Goal: Task Accomplishment & Management: Complete application form

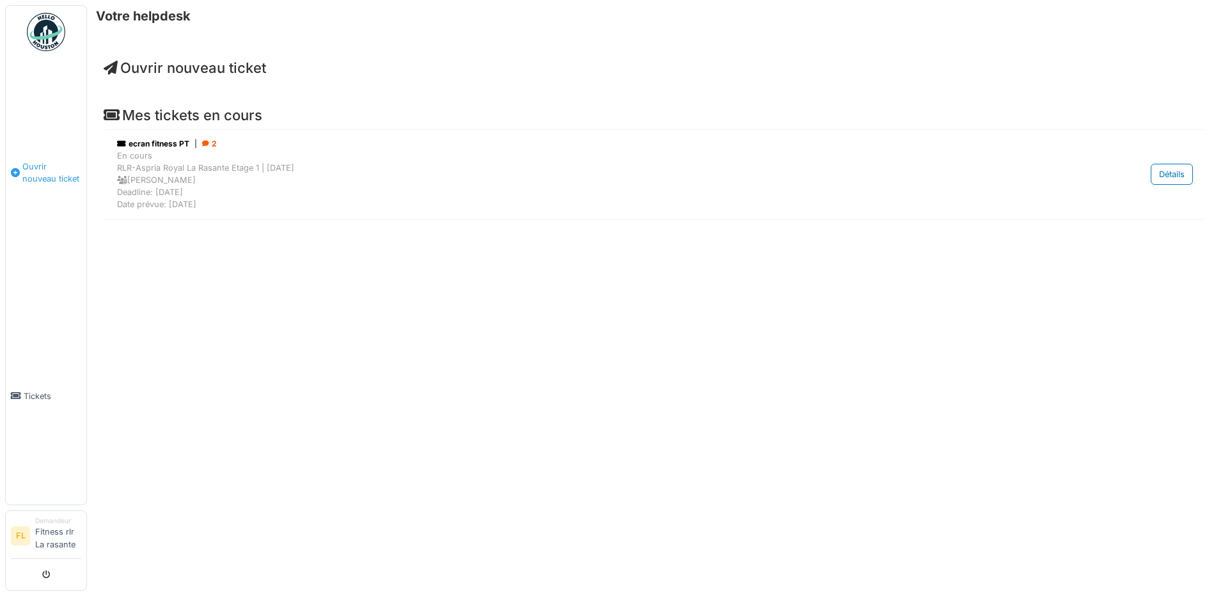
click at [68, 181] on span "Ouvrir nouveau ticket" at bounding box center [51, 173] width 59 height 24
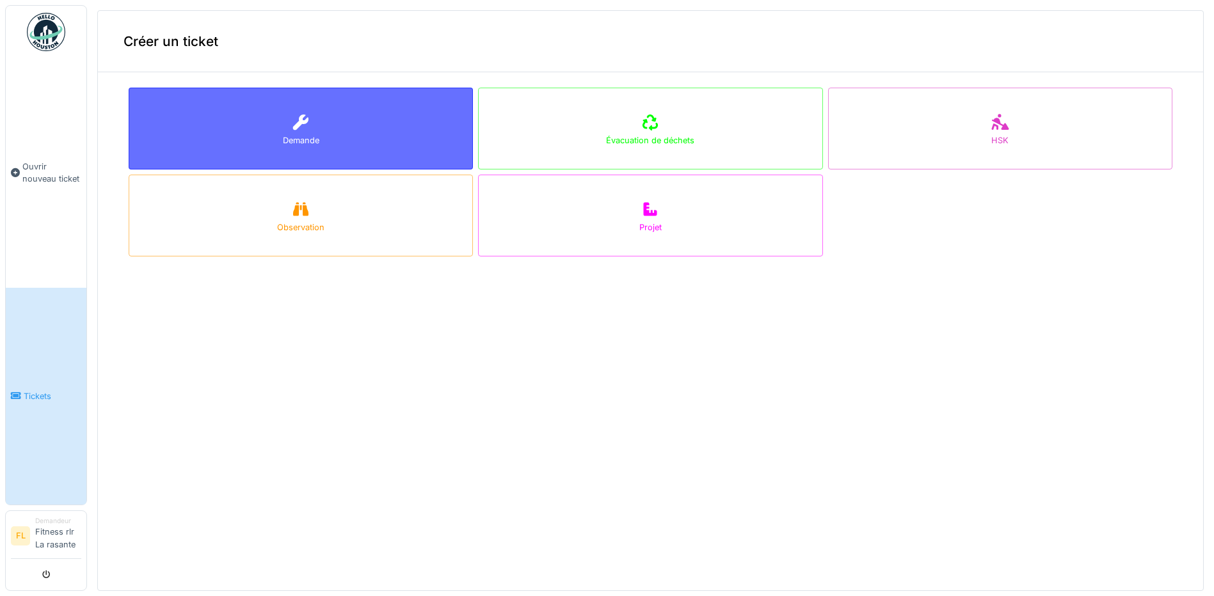
click at [318, 149] on div "Demande" at bounding box center [301, 129] width 344 height 82
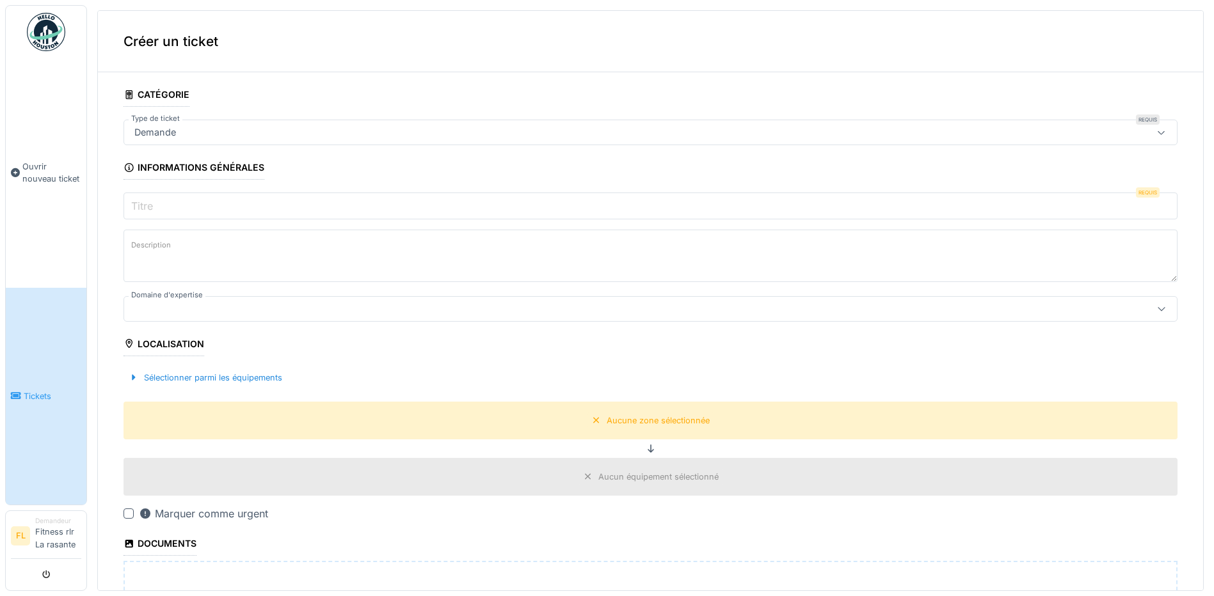
click at [195, 206] on input "Titre" at bounding box center [650, 206] width 1054 height 27
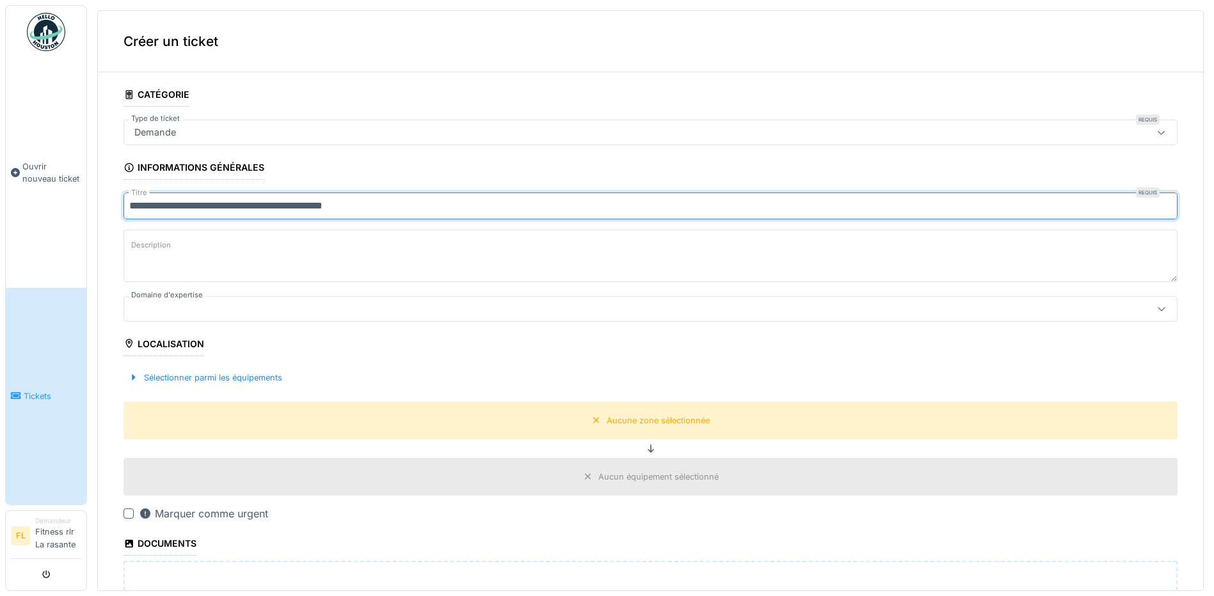
type input "**********"
click at [232, 261] on textarea "Description" at bounding box center [650, 256] width 1054 height 52
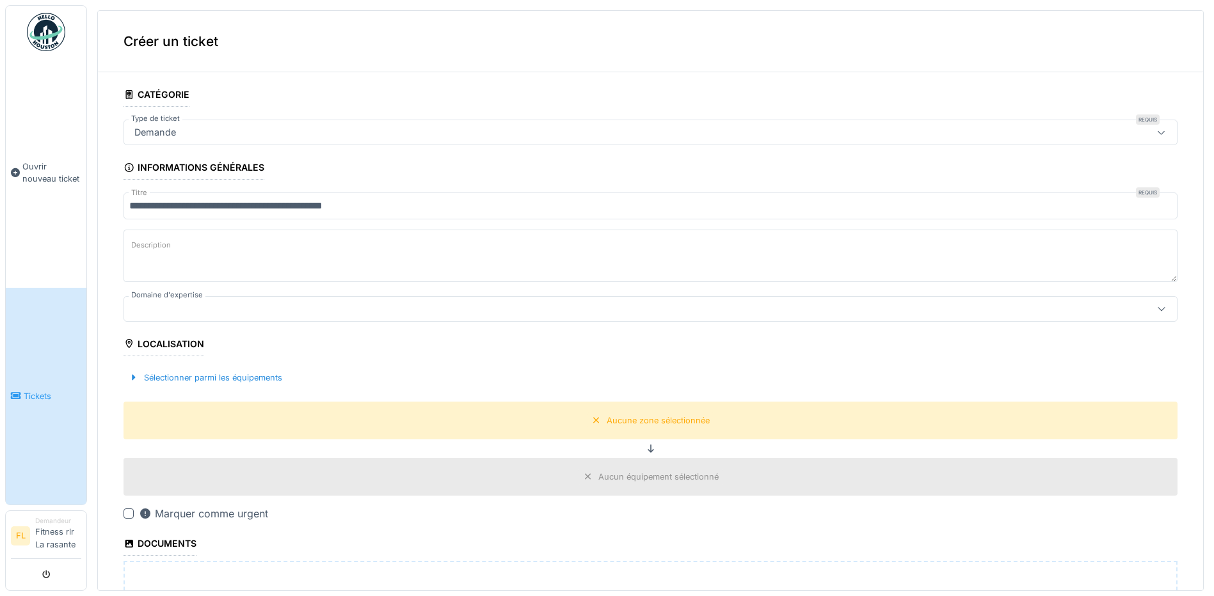
type textarea "*"
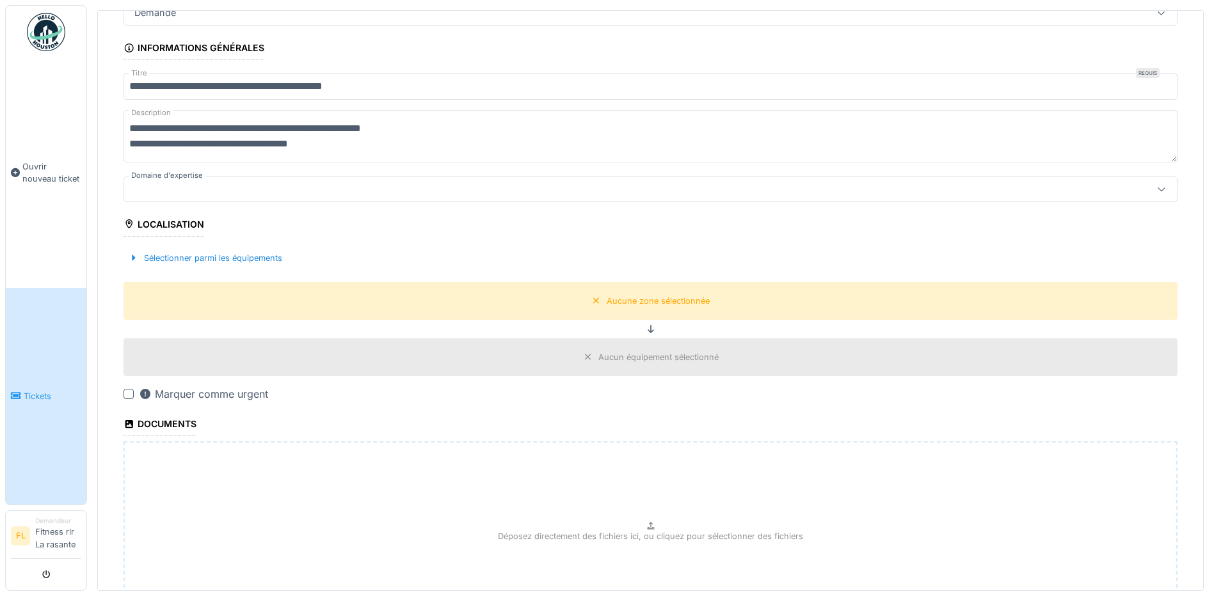
scroll to position [246, 0]
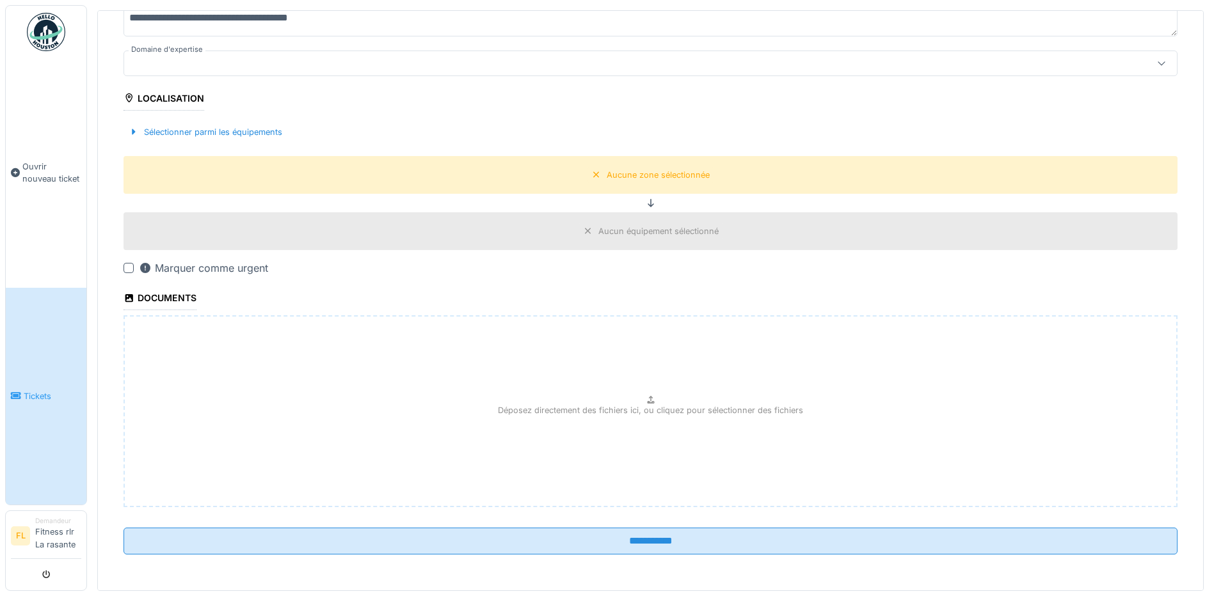
type textarea "**********"
click at [511, 431] on div "Déposez directement des fichiers ici, ou cliquez pour sélectionner des fichiers" at bounding box center [650, 411] width 1054 height 192
type input "**********"
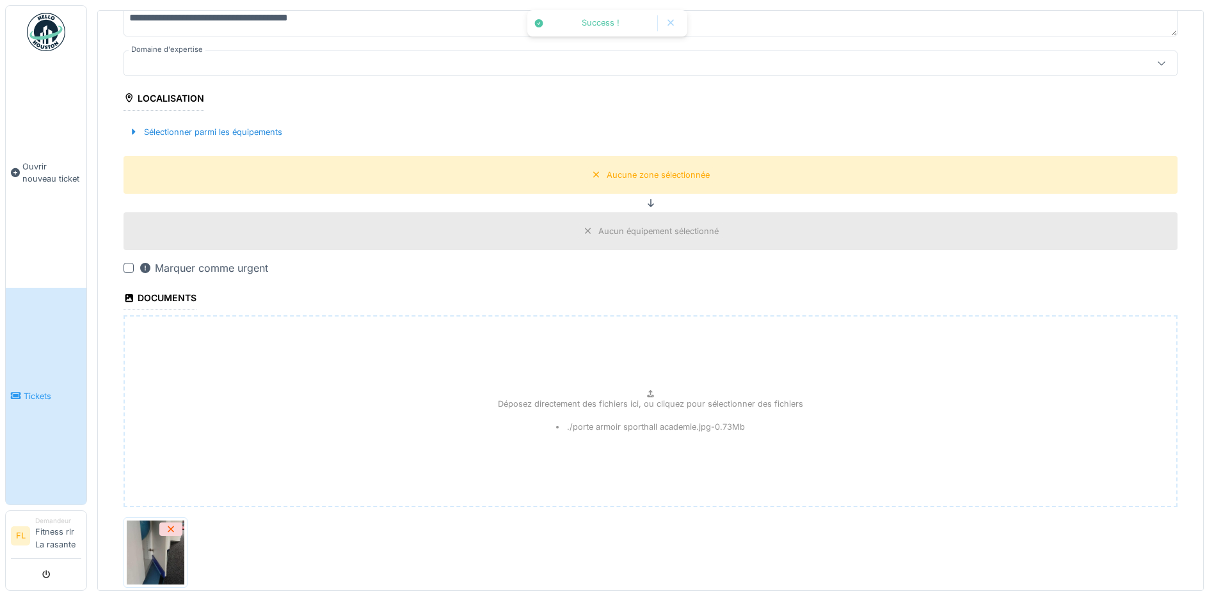
scroll to position [0, 0]
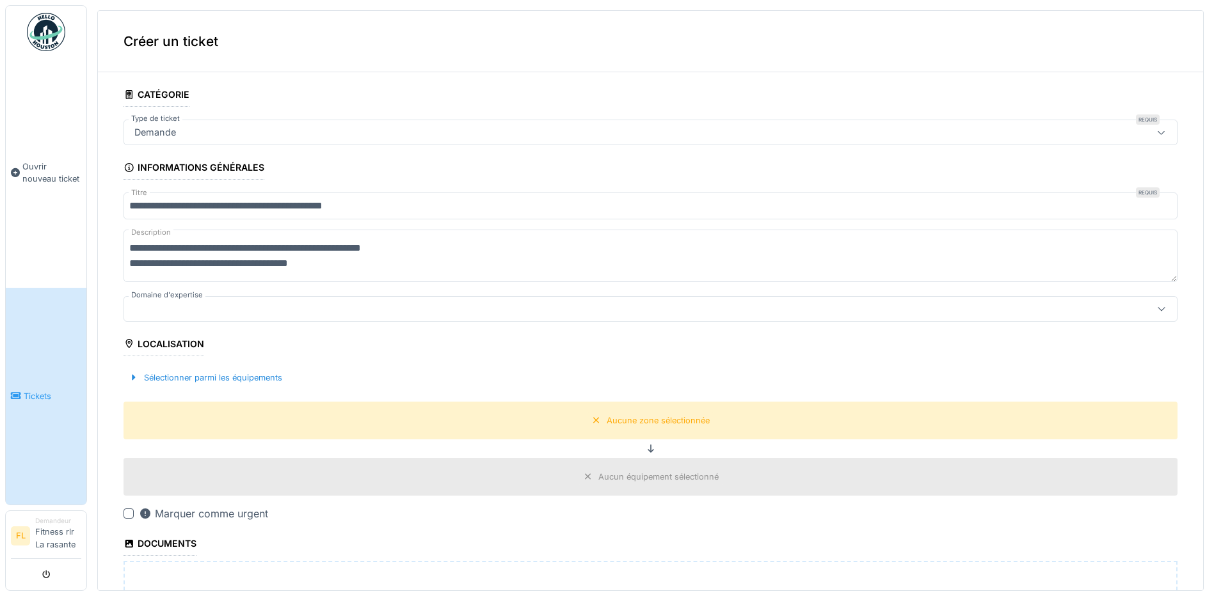
click at [340, 308] on div at bounding box center [593, 309] width 928 height 14
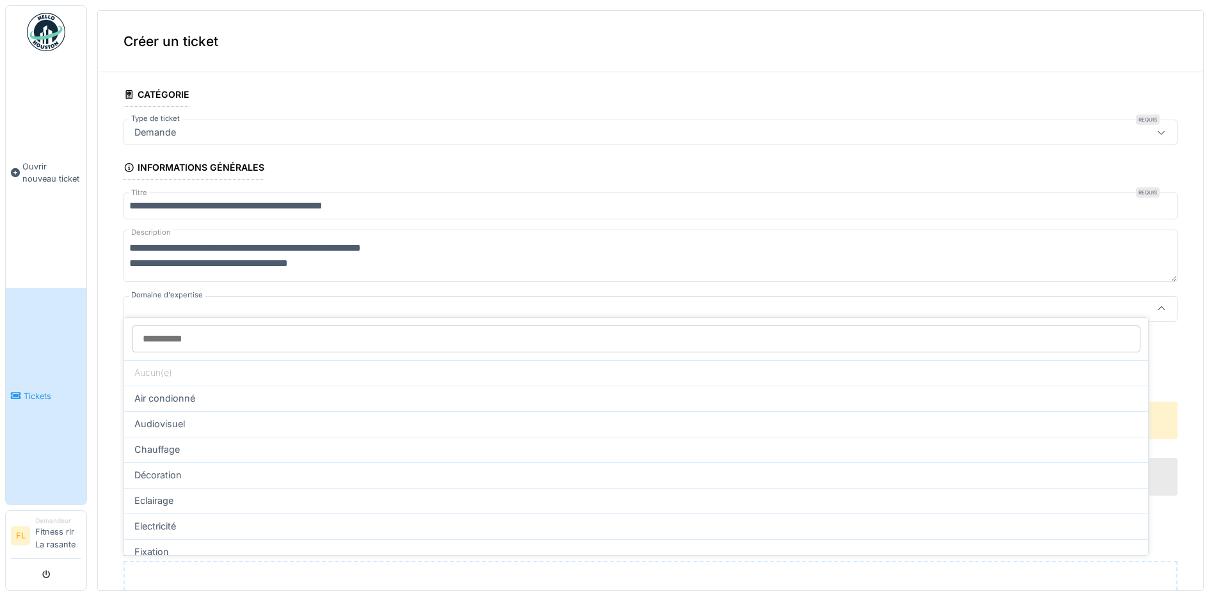
scroll to position [8, 0]
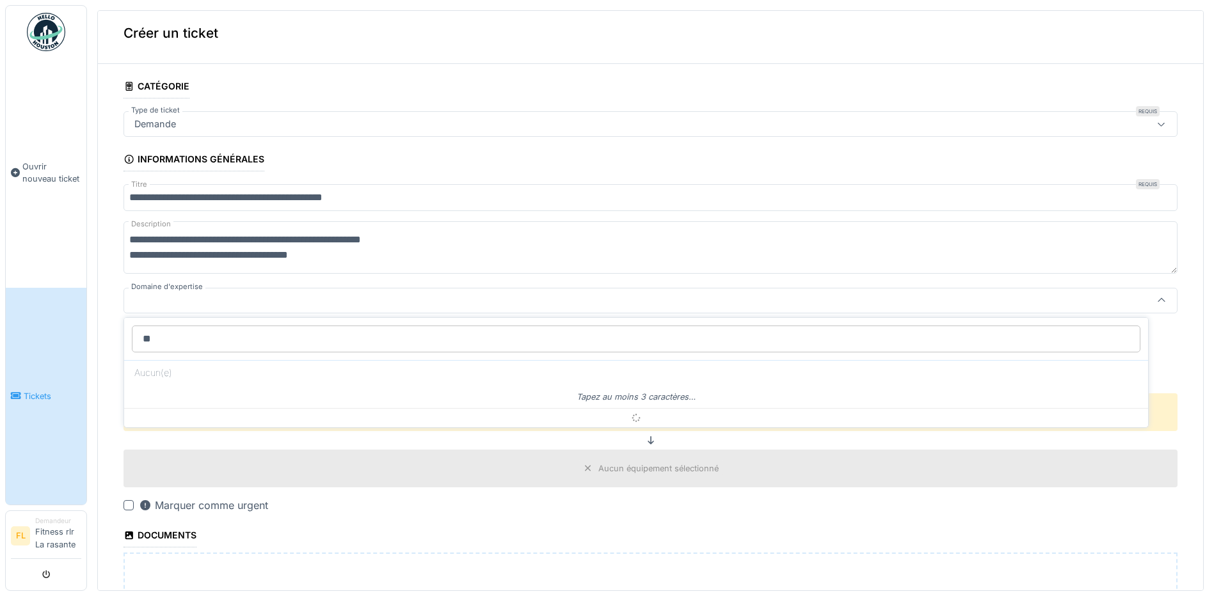
type input "*"
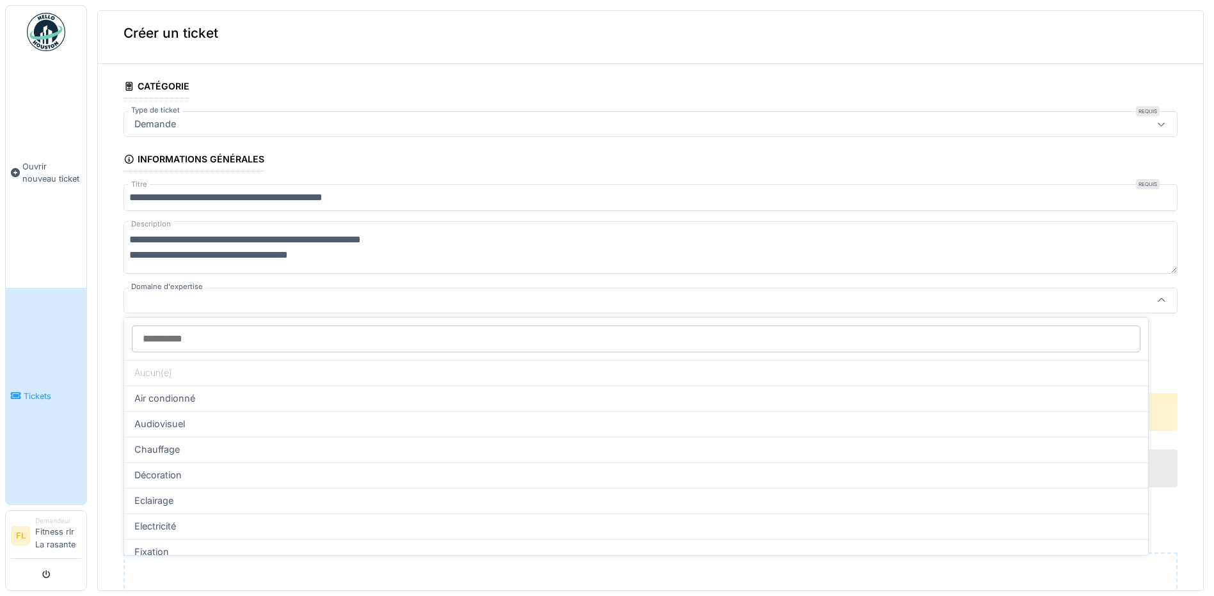
click at [168, 548] on span "Fixation" at bounding box center [151, 552] width 35 height 14
type input "***"
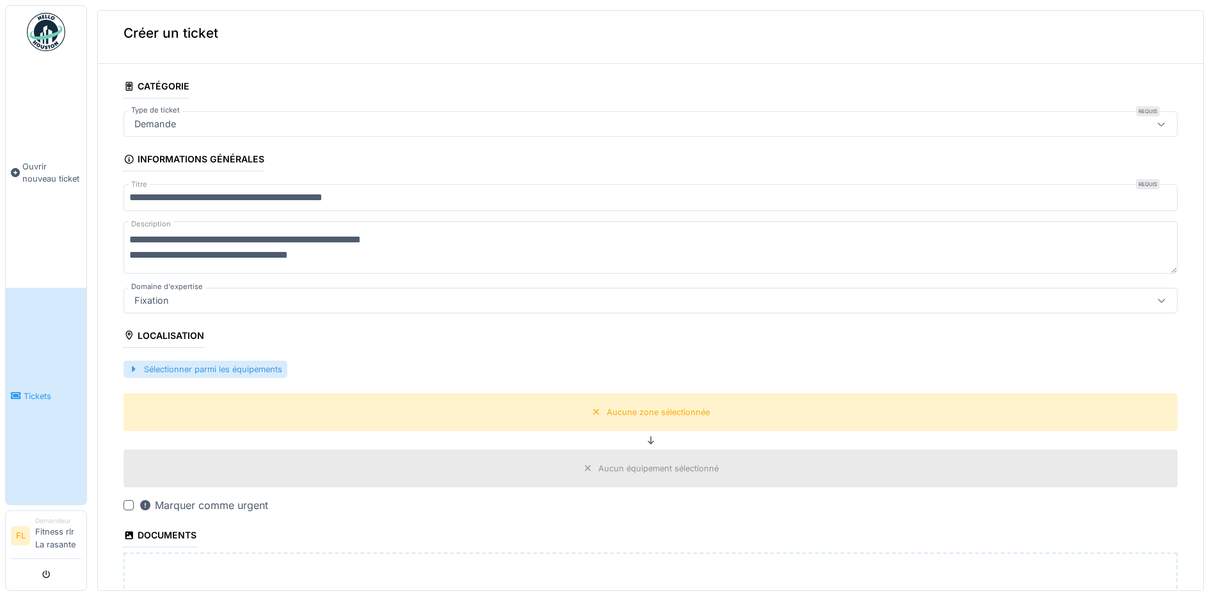
click at [250, 363] on div "Sélectionner parmi les équipements" at bounding box center [205, 369] width 164 height 17
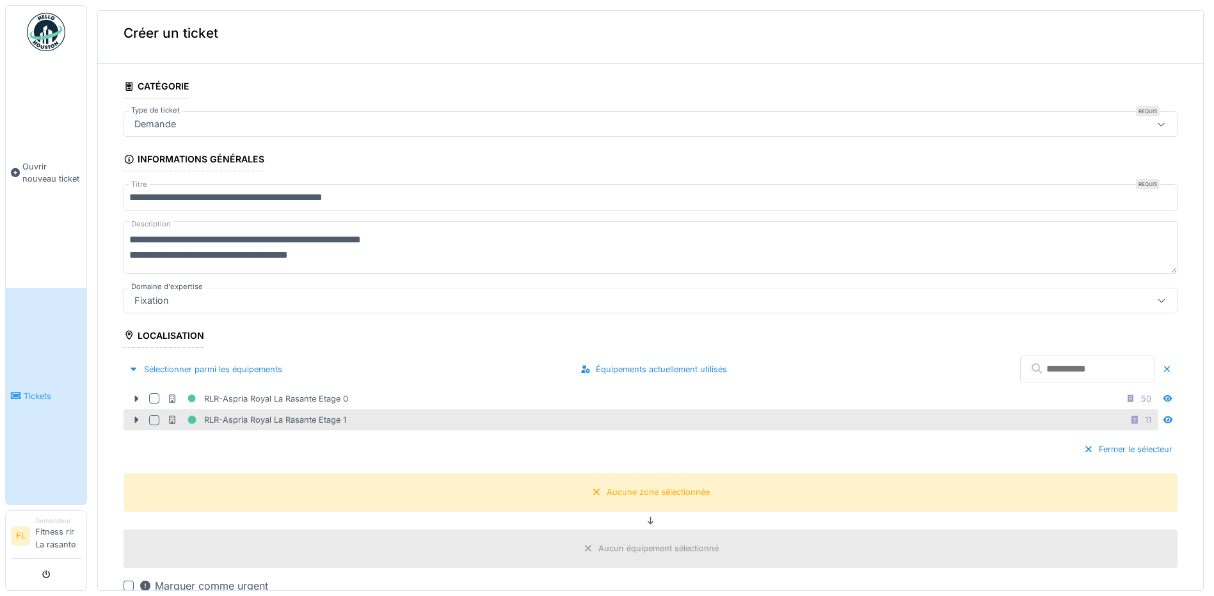
click at [300, 422] on div "RLR-Aspria Royal La Rasante Etage 1" at bounding box center [256, 420] width 179 height 16
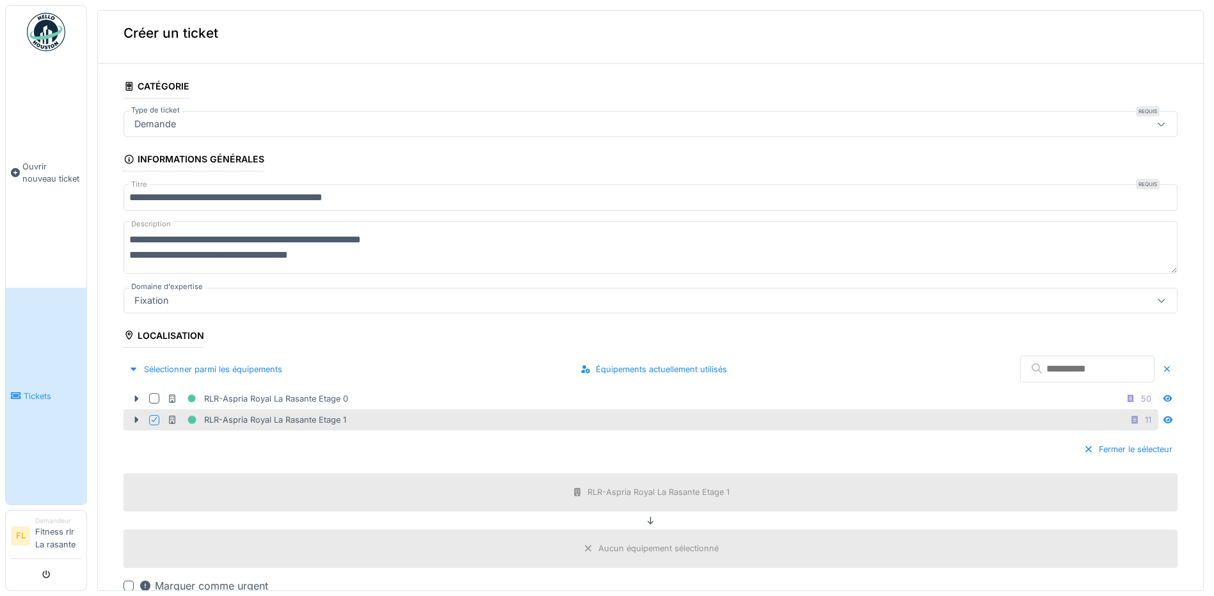
click at [1043, 374] on input "text" at bounding box center [1087, 369] width 134 height 27
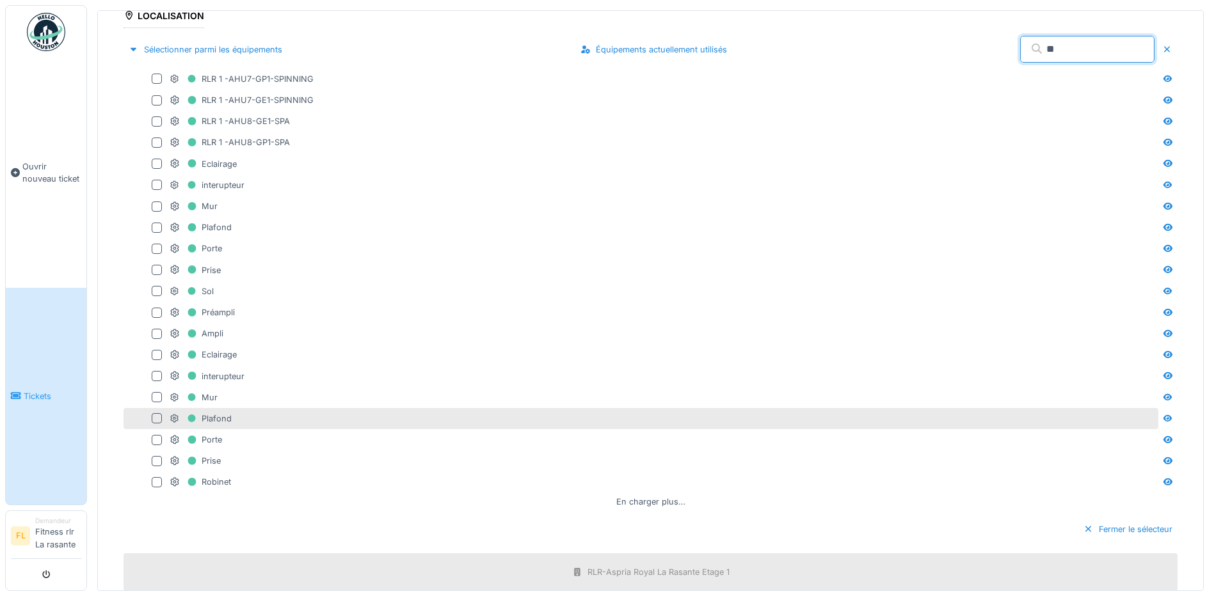
scroll to position [72, 0]
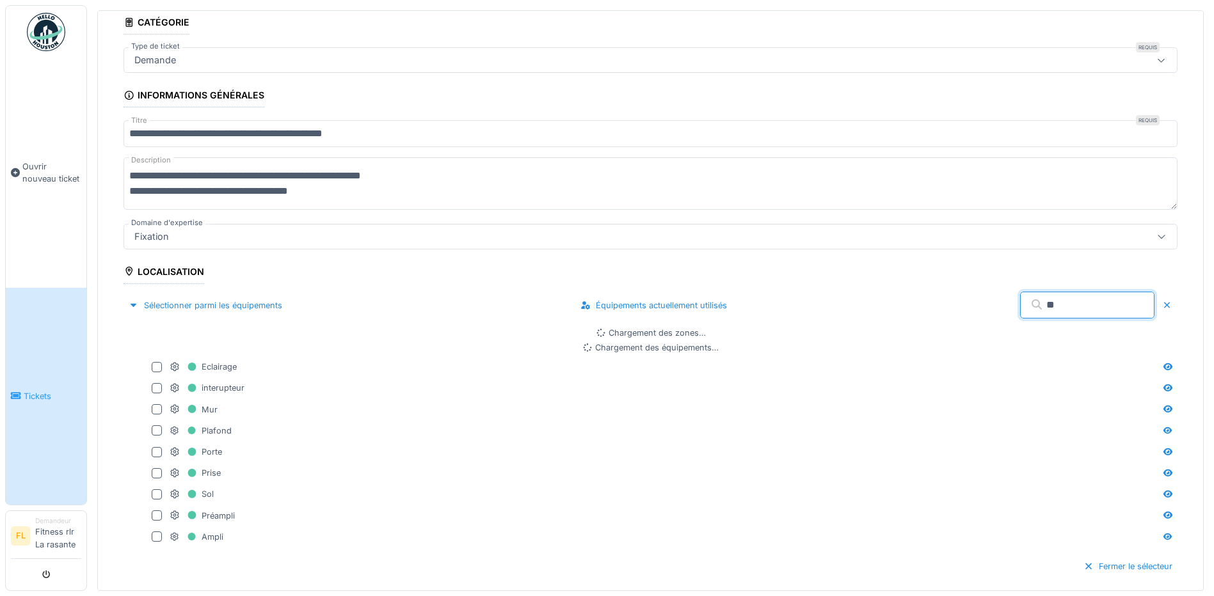
type input "*"
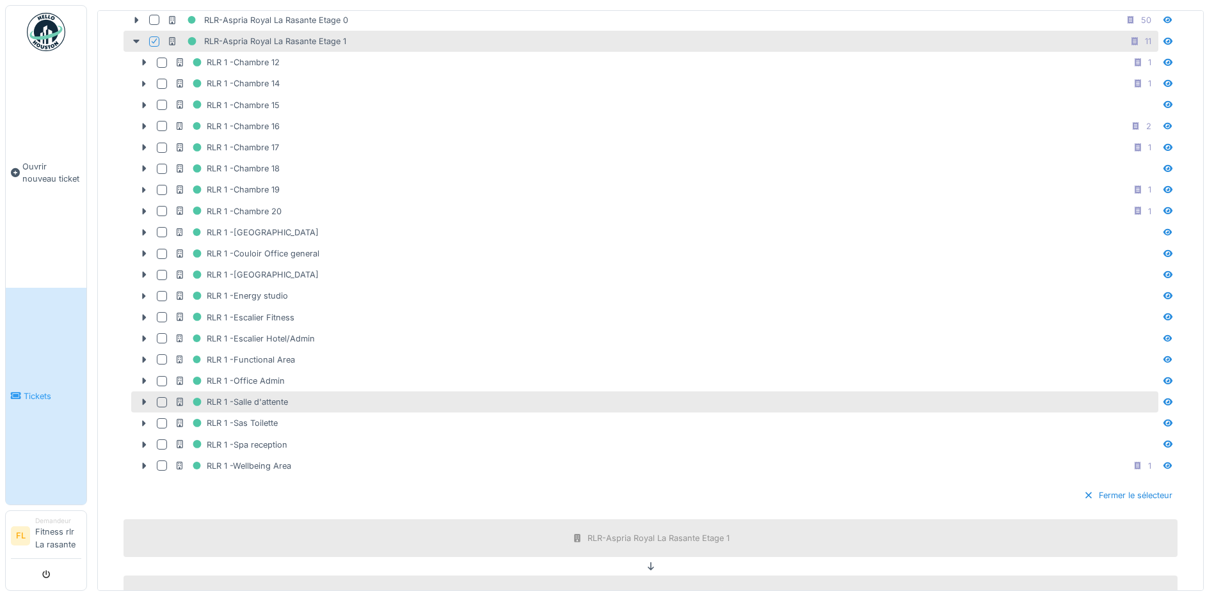
scroll to position [392, 0]
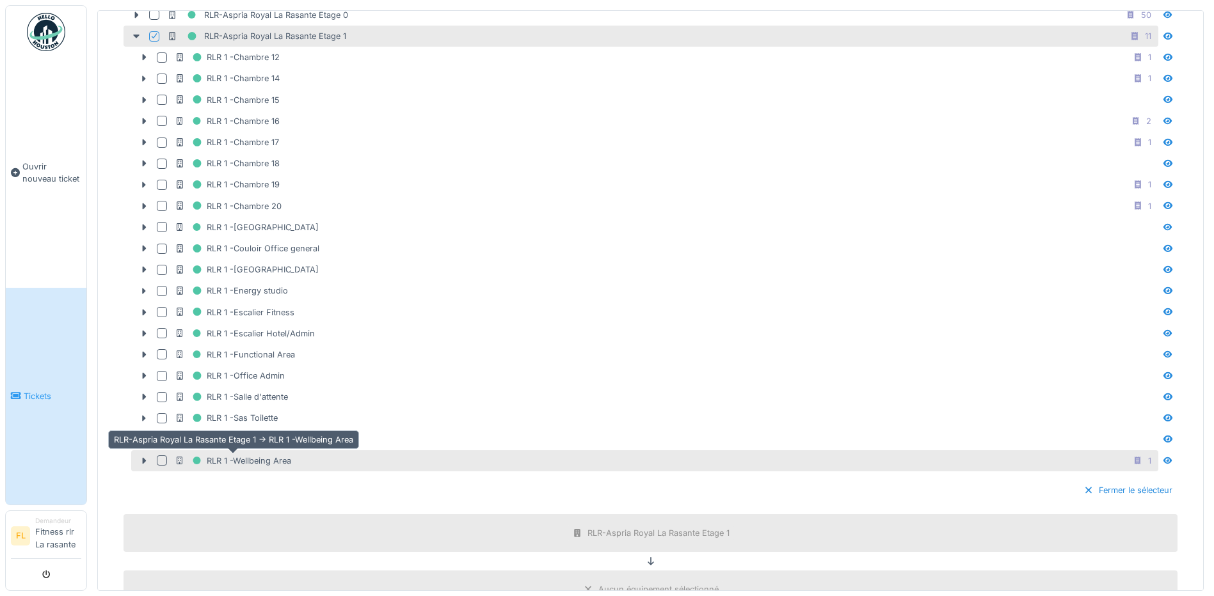
click at [280, 466] on div "RLR 1 -Wellbeing Area" at bounding box center [233, 461] width 116 height 16
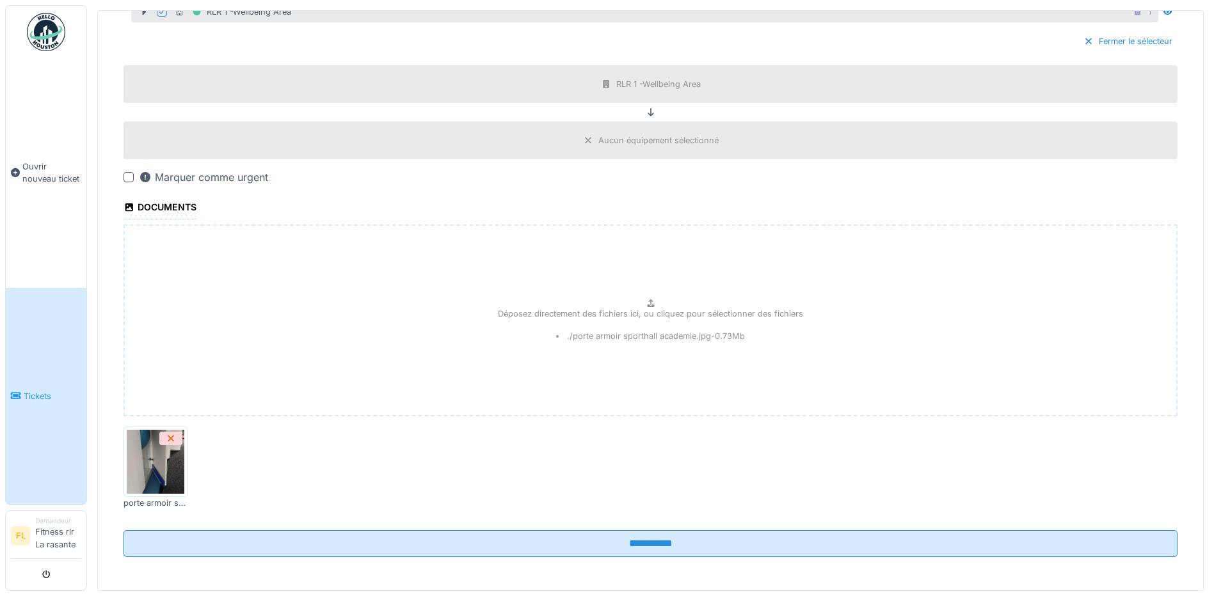
scroll to position [844, 0]
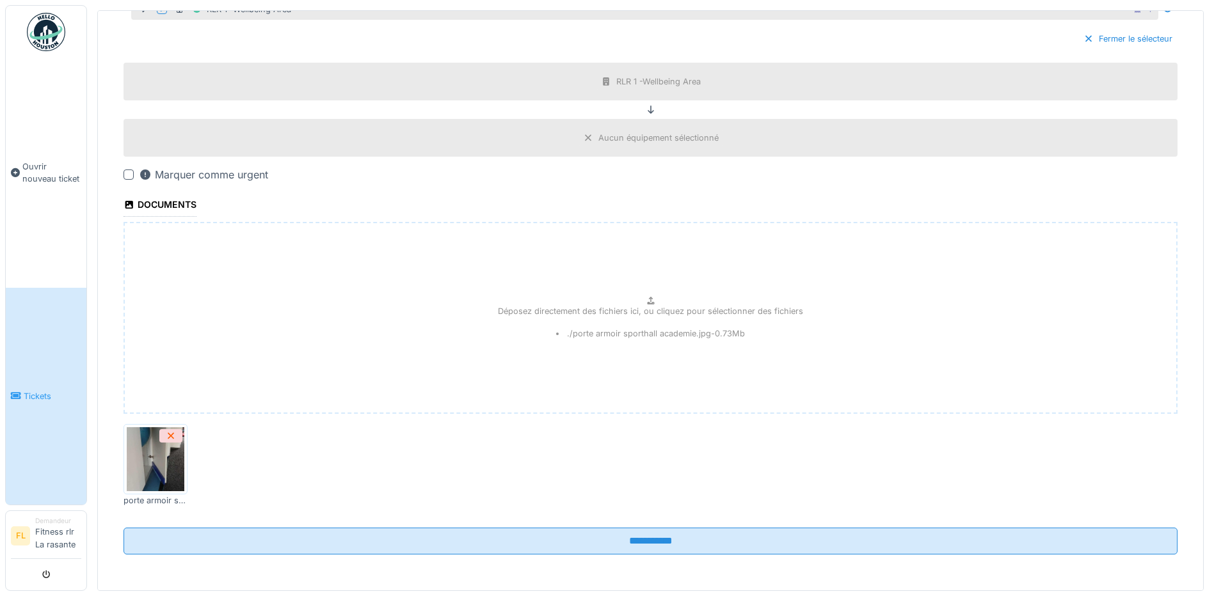
click at [191, 172] on div "Marquer comme urgent" at bounding box center [203, 174] width 129 height 15
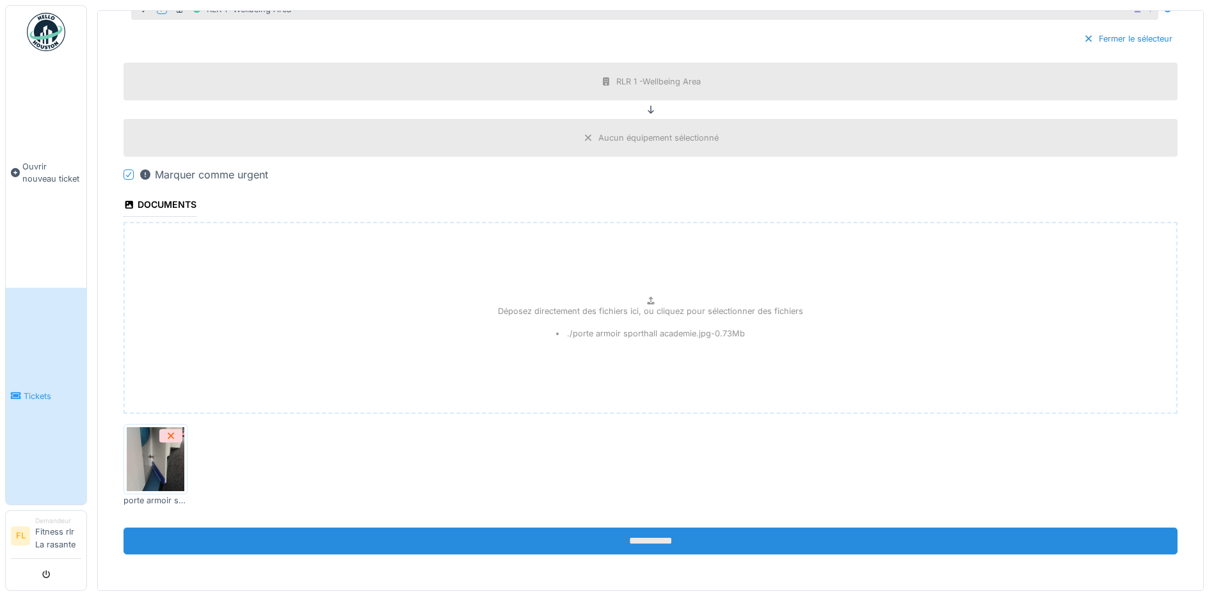
click at [693, 528] on input "**********" at bounding box center [650, 541] width 1054 height 27
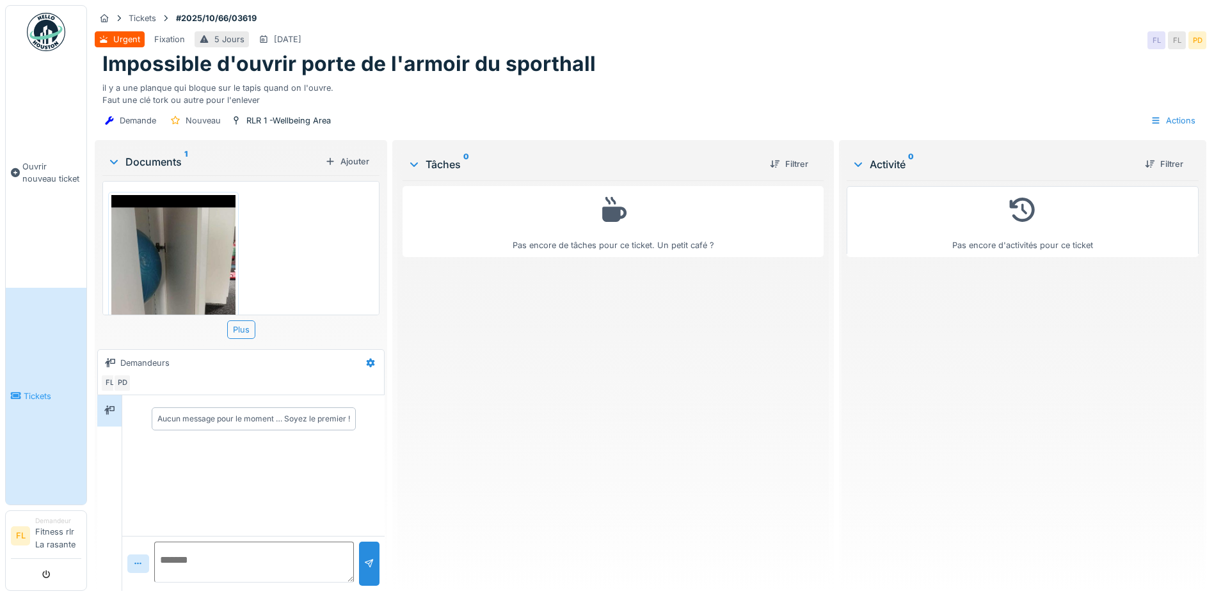
click at [197, 265] on img at bounding box center [173, 329] width 124 height 269
